Goal: Task Accomplishment & Management: Use online tool/utility

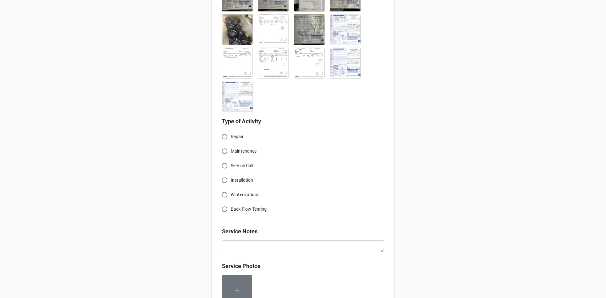
scroll to position [258, 0]
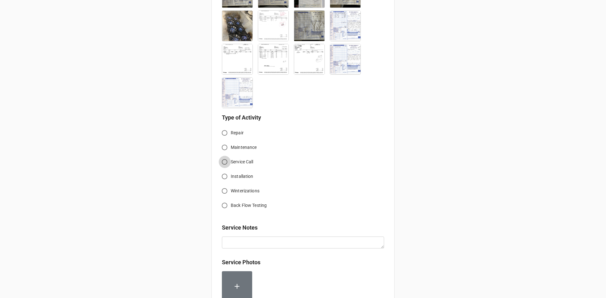
click at [221, 163] on input "Service Call" at bounding box center [224, 162] width 12 height 12
radio input "true"
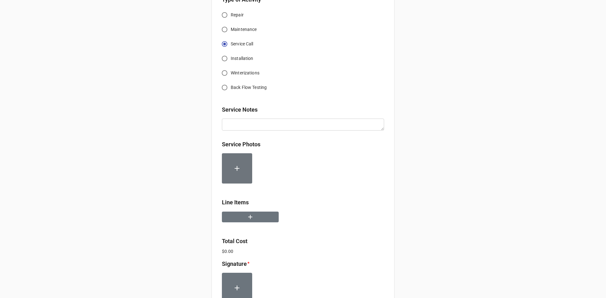
scroll to position [384, 0]
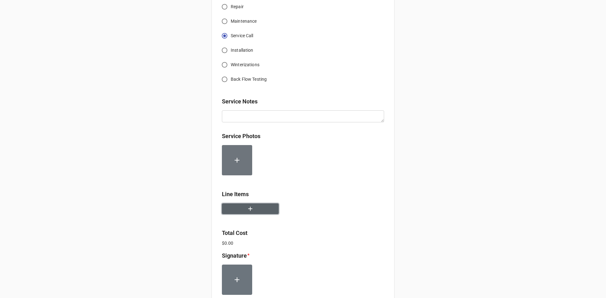
click at [267, 208] on button "button" at bounding box center [250, 208] width 57 height 11
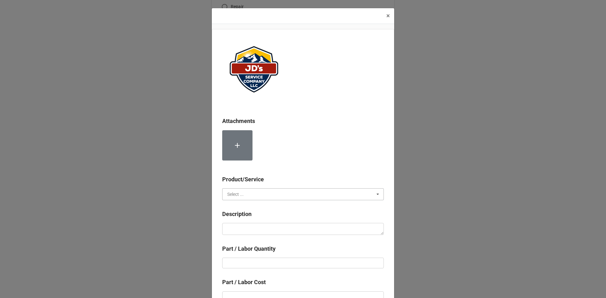
click at [283, 195] on input "text" at bounding box center [303, 194] width 161 height 11
click at [257, 206] on div "Services" at bounding box center [302, 206] width 161 height 12
click at [261, 228] on textarea at bounding box center [302, 229] width 161 height 12
paste textarea "8:30am-9:30am; Service Address: Cascades Kitchen Returned to remove and replace…"
type textarea "x"
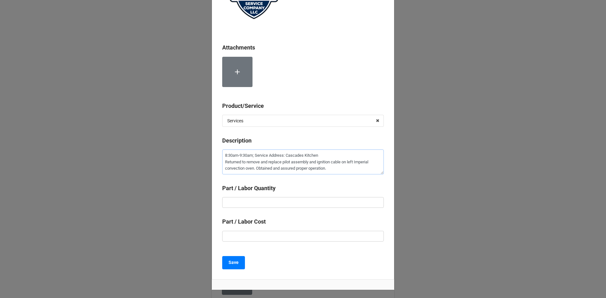
scroll to position [95, 0]
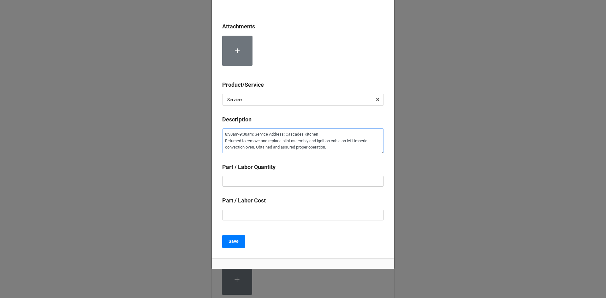
type textarea "8:30am-9:30am; Service Address: Cascades Kitchen Returned to remove and replace…"
click at [305, 181] on input "text" at bounding box center [302, 181] width 161 height 11
type textarea "x"
type input "1"
type textarea "x"
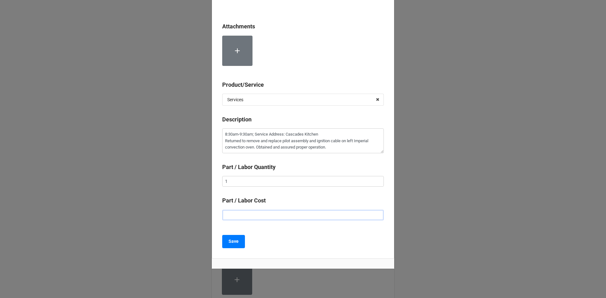
type input "$2.00"
type textarea "x"
type input "$22.00"
type textarea "x"
type input "$225.00"
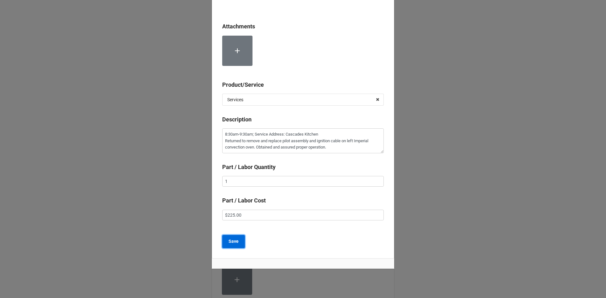
click at [229, 245] on b "Save" at bounding box center [233, 241] width 10 height 7
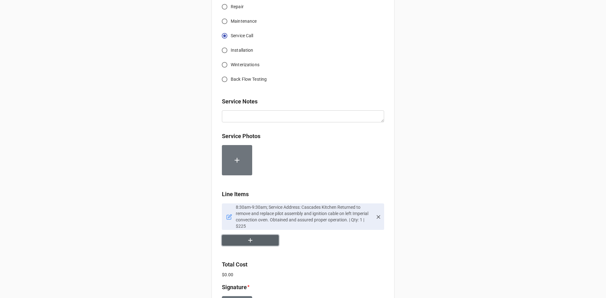
click at [249, 240] on icon "button" at bounding box center [250, 240] width 7 height 7
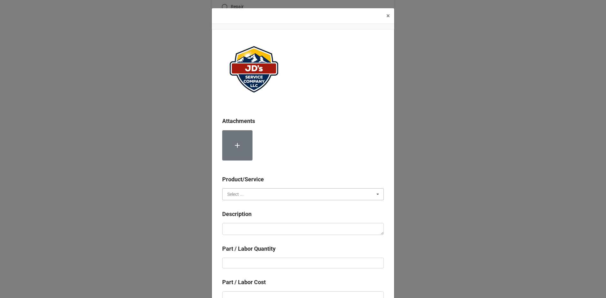
click at [248, 195] on input "text" at bounding box center [303, 194] width 161 height 11
click at [246, 207] on div "Services" at bounding box center [302, 206] width 161 height 12
click at [252, 231] on textarea at bounding box center [302, 229] width 161 height 12
type textarea "x"
type textarea "L"
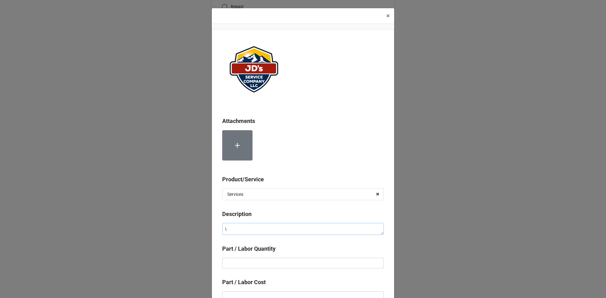
type textarea "x"
type textarea "La"
type textarea "x"
type textarea "Lab"
type textarea "x"
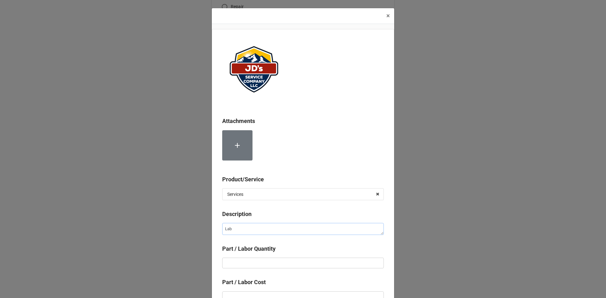
type textarea "Labo"
type textarea "x"
type textarea "Labor"
type textarea "x"
type textarea "Labor"
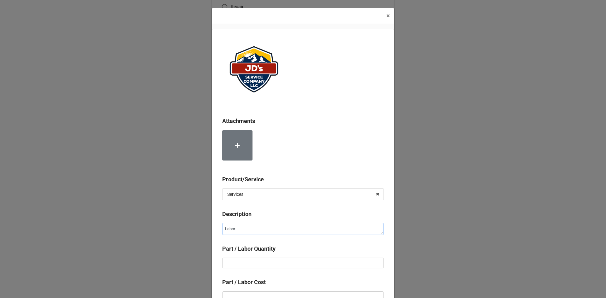
type textarea "x"
type textarea "Labor f"
type textarea "x"
type textarea "Labor fo"
type textarea "x"
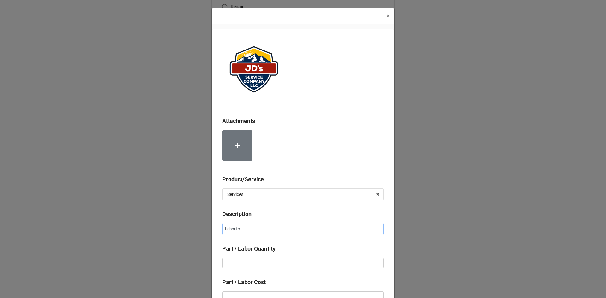
type textarea "Labor for"
type textarea "x"
type textarea "Labor for"
type textarea "x"
type textarea "Labor for 2"
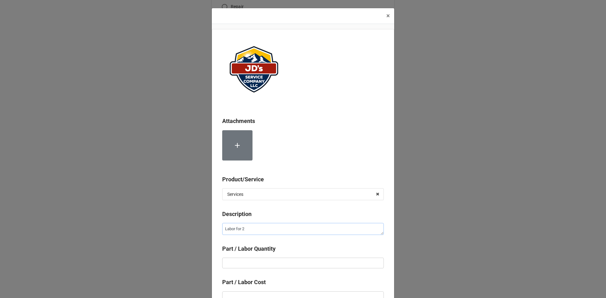
type textarea "x"
type textarea "Labor for 2d"
type textarea "x"
type textarea "Labor for 2dn"
type textarea "x"
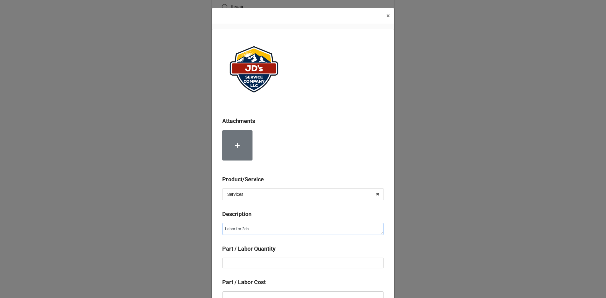
type textarea "Labor for 2d"
type textarea "x"
type textarea "Labor for 2"
type textarea "x"
type textarea "Labor for 2n"
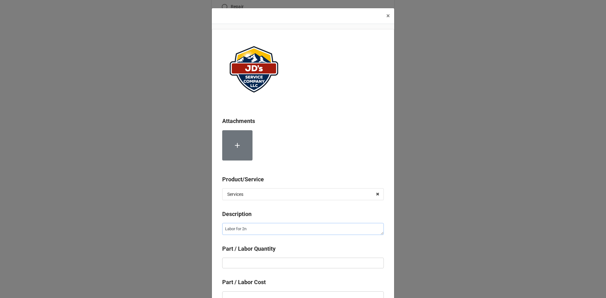
type textarea "x"
type textarea "Labor for 2nd"
type textarea "x"
type textarea "Labor for 2nd"
type textarea "x"
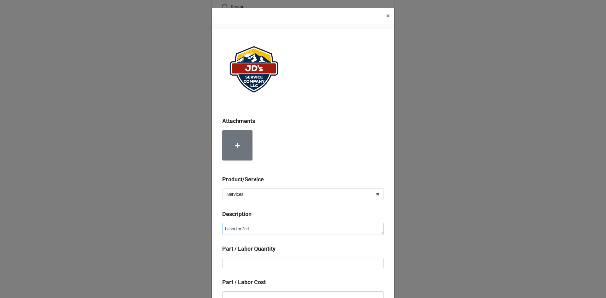
type textarea "Labor for 2nd T"
type textarea "x"
type textarea "Labor for 2nd Te"
type textarea "x"
type textarea "Labor for 2nd Tec"
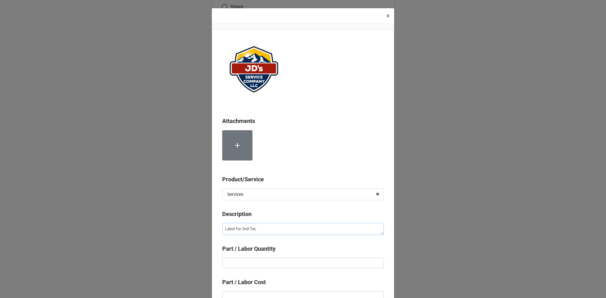
type textarea "x"
type textarea "Labor for 2nd Tech"
type textarea "x"
type textarea "Labor for 2nd Techn"
type textarea "x"
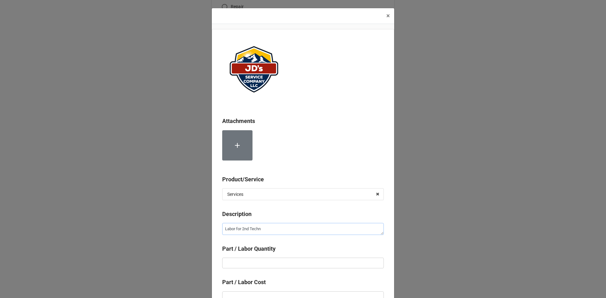
type textarea "Labor for 2nd Techni"
type textarea "x"
type textarea "Labor for 2nd Technic"
type textarea "x"
type textarea "Labor for 2nd Technici"
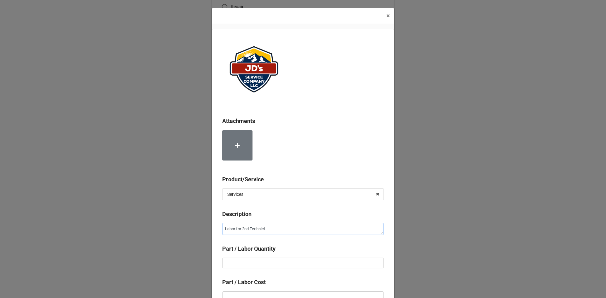
type textarea "x"
type textarea "Labor for 2nd Technicia"
type textarea "x"
type textarea "Labor for 2nd Technician"
type textarea "x"
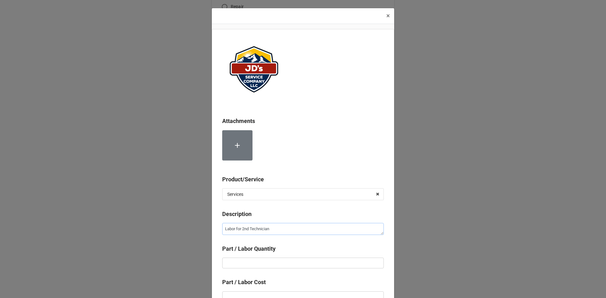
type textarea "Labor for 2nd Technician"
type textarea "x"
type input "1"
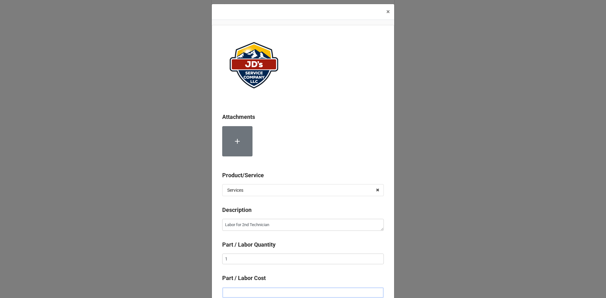
type textarea "x"
type input "$2.00"
type textarea "x"
type input "$22.00"
type textarea "x"
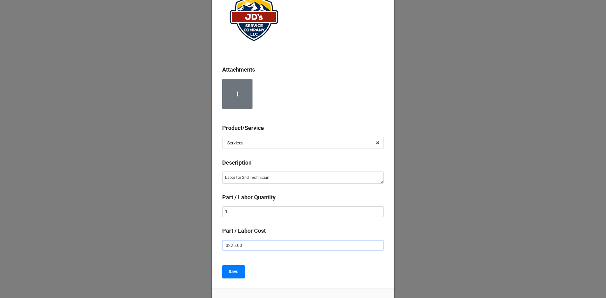
scroll to position [67, 0]
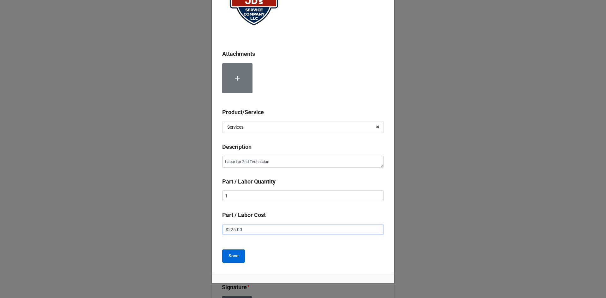
type input "$225.00"
click at [228, 254] on b "Save" at bounding box center [233, 256] width 10 height 7
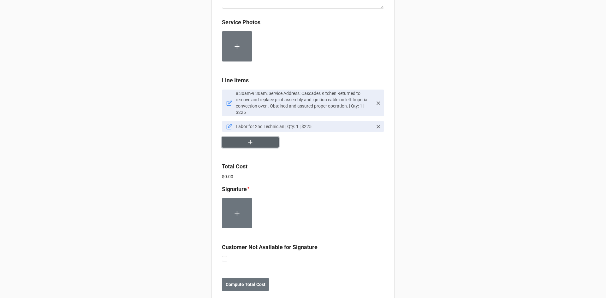
scroll to position [511, 0]
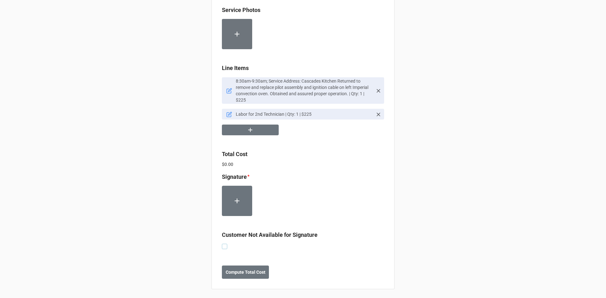
click at [222, 244] on label at bounding box center [224, 244] width 5 height 0
checkbox input "true"
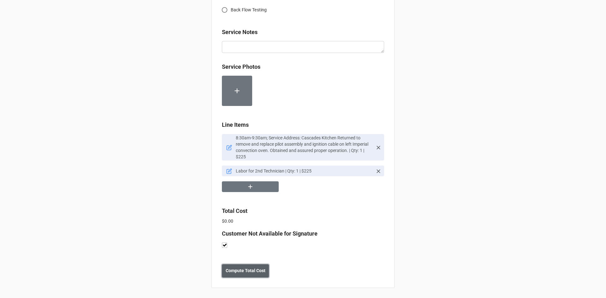
click at [232, 268] on b "Compute Total Cost" at bounding box center [246, 270] width 40 height 7
click at [226, 270] on button "Save" at bounding box center [233, 270] width 23 height 13
